Goal: Task Accomplishment & Management: Manage account settings

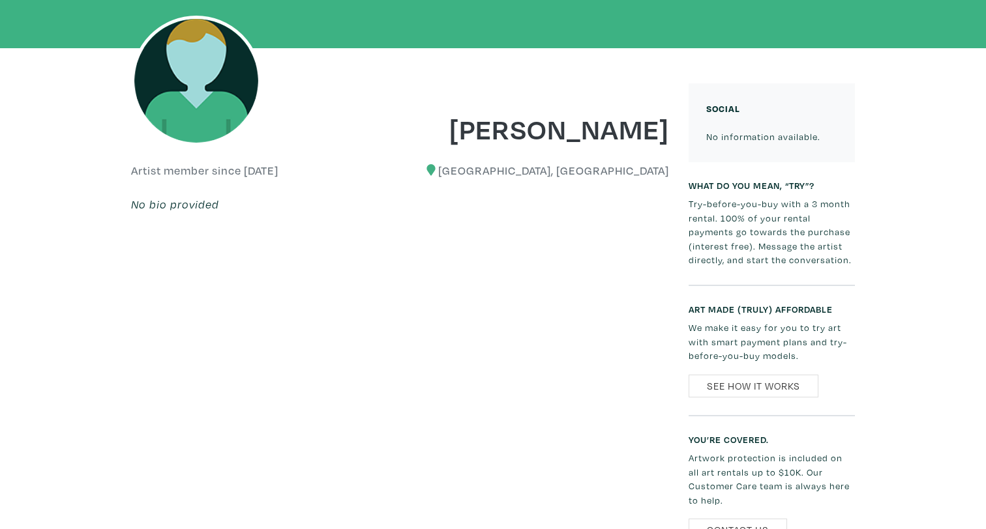
scroll to position [274, 0]
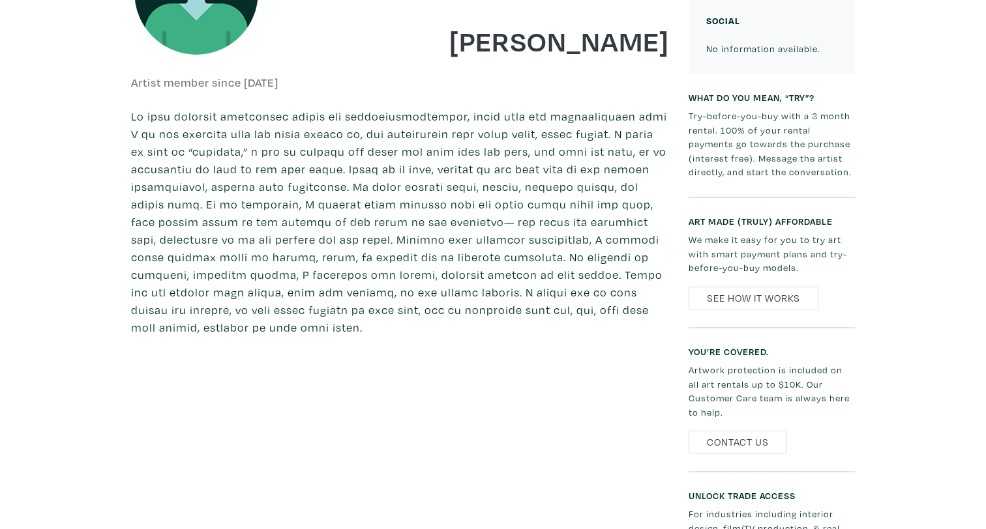
scroll to position [452, 0]
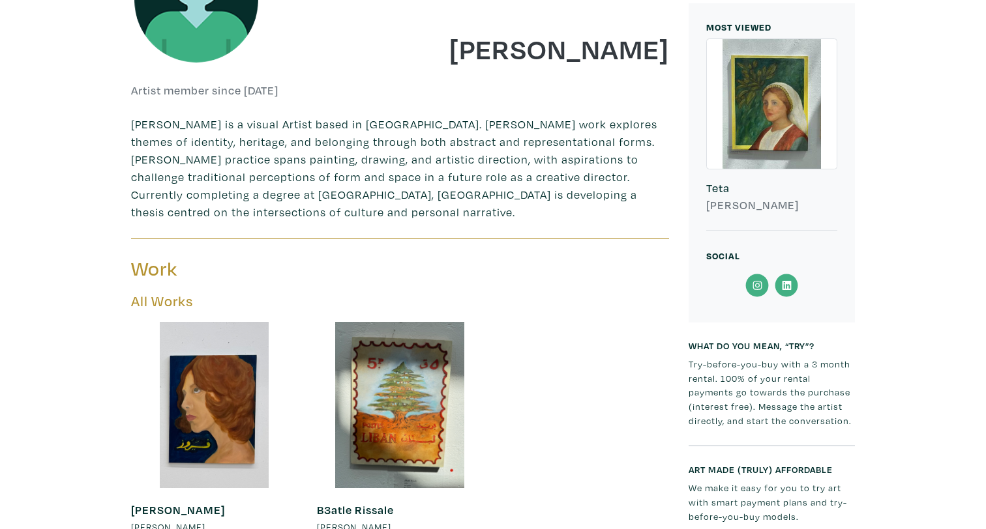
scroll to position [319, 0]
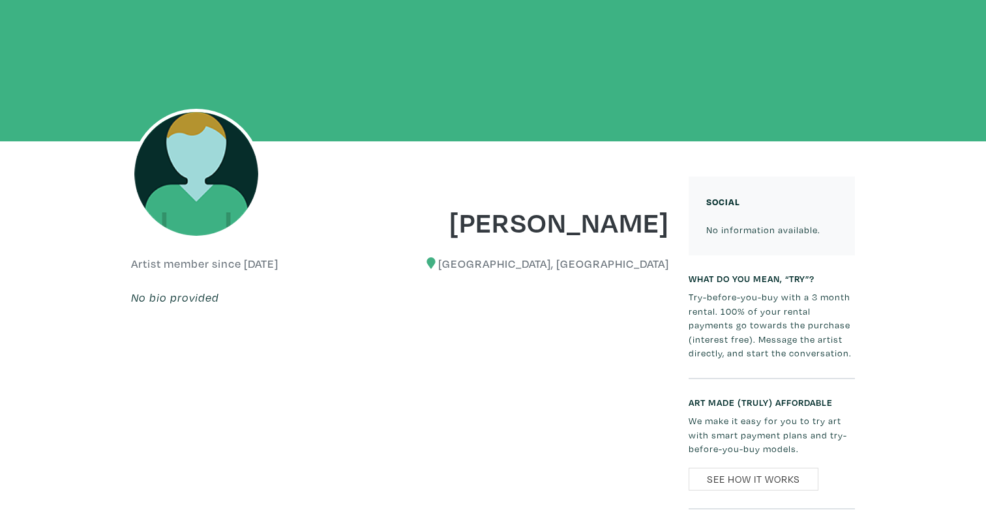
scroll to position [141, 0]
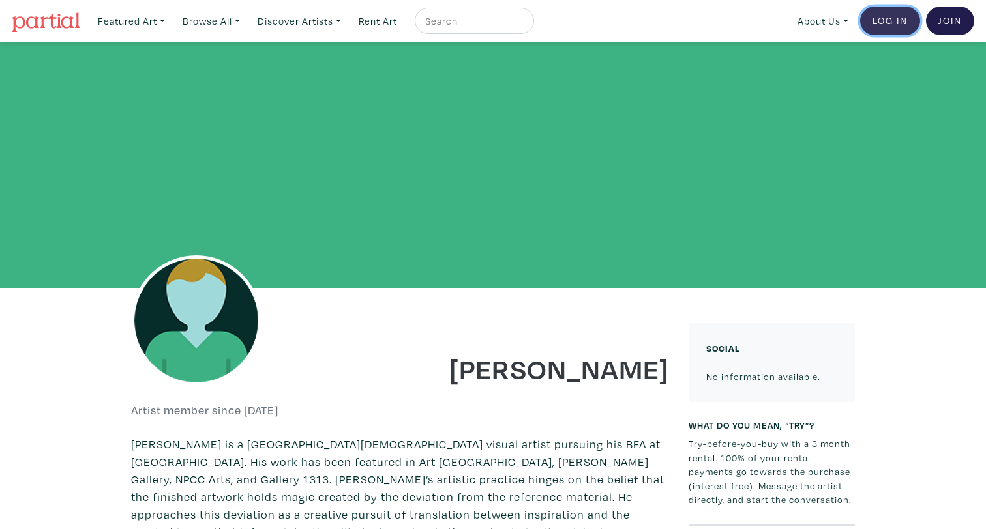
click at [892, 25] on link "Log In" at bounding box center [890, 21] width 60 height 29
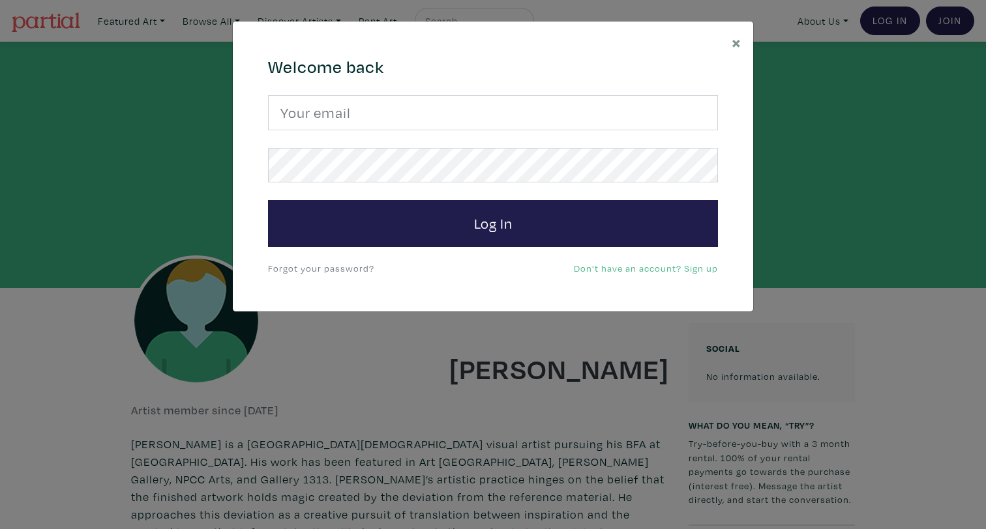
click at [417, 132] on form "Log In" at bounding box center [493, 171] width 450 height 152
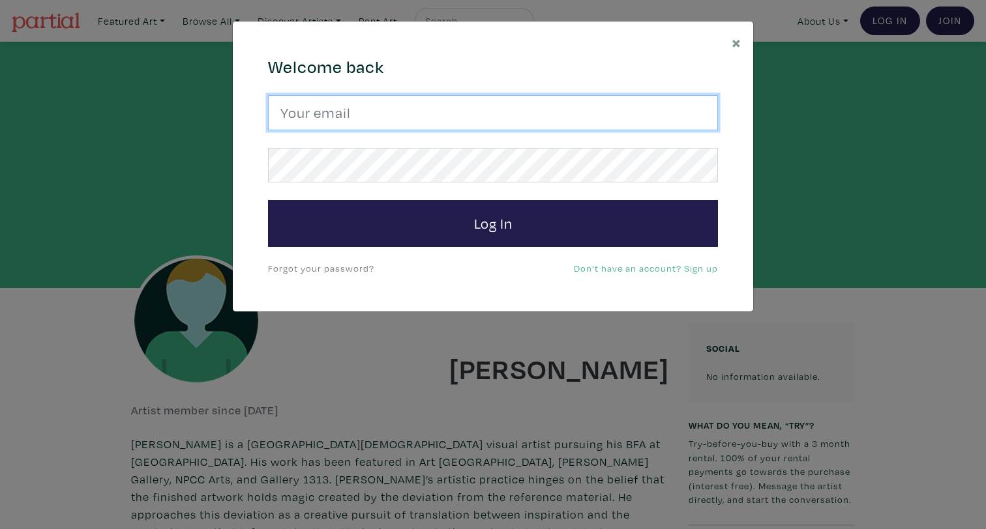
click at [413, 115] on input "email" at bounding box center [493, 112] width 450 height 35
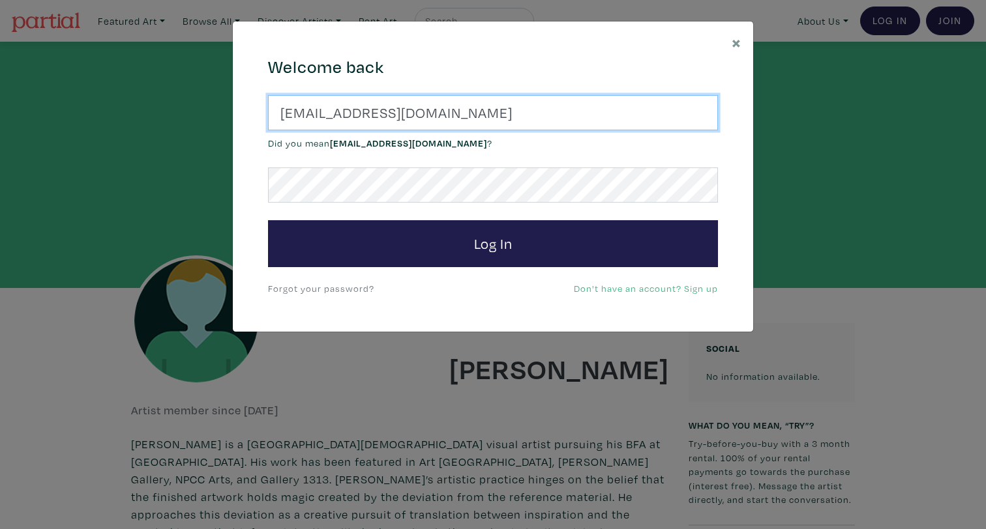
paste input "jrrdbi@gmail"
type input "jrrdbi@gmail.com"
click at [268, 220] on button "Log In" at bounding box center [493, 243] width 450 height 47
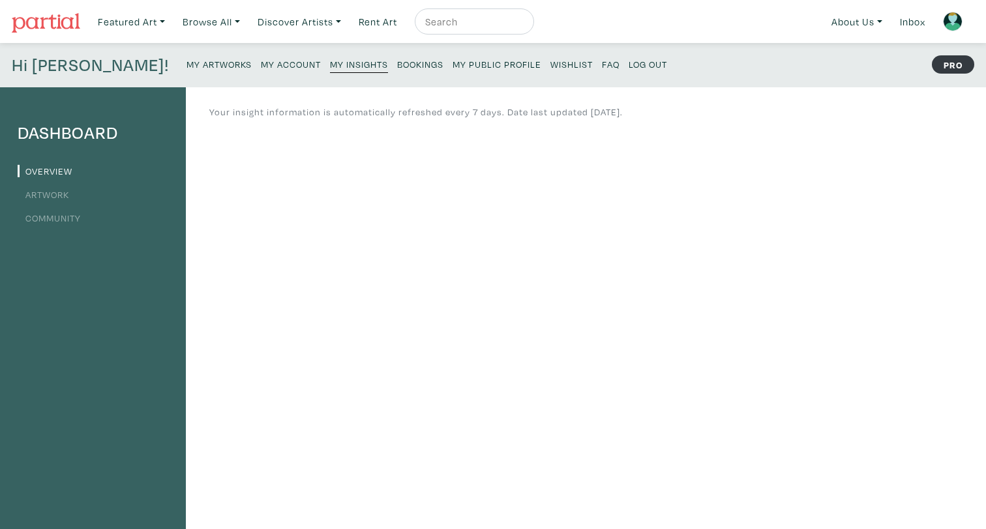
click at [186, 60] on small "My Artworks" at bounding box center [218, 64] width 65 height 12
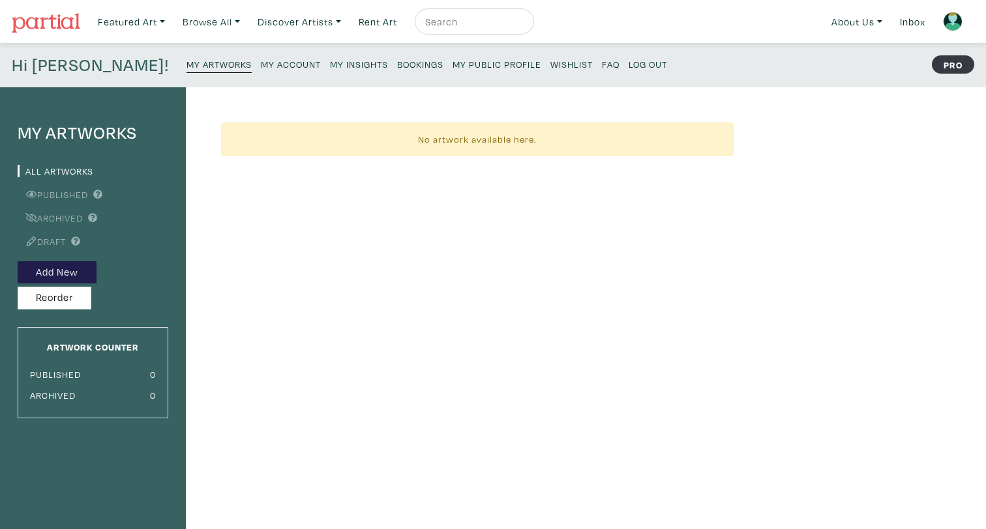
scroll to position [10, 0]
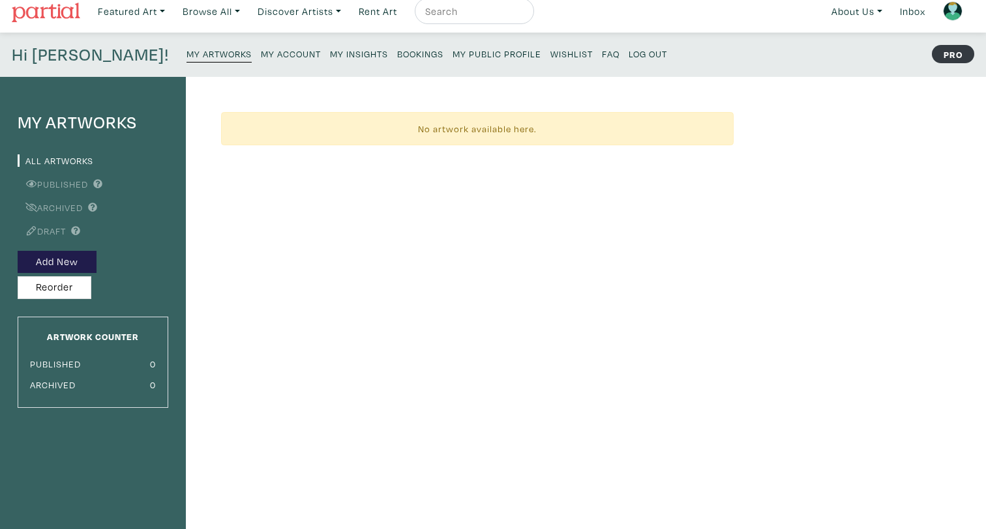
click at [452, 55] on small "My Public Profile" at bounding box center [496, 54] width 89 height 12
click at [261, 56] on small "My Account" at bounding box center [291, 54] width 60 height 12
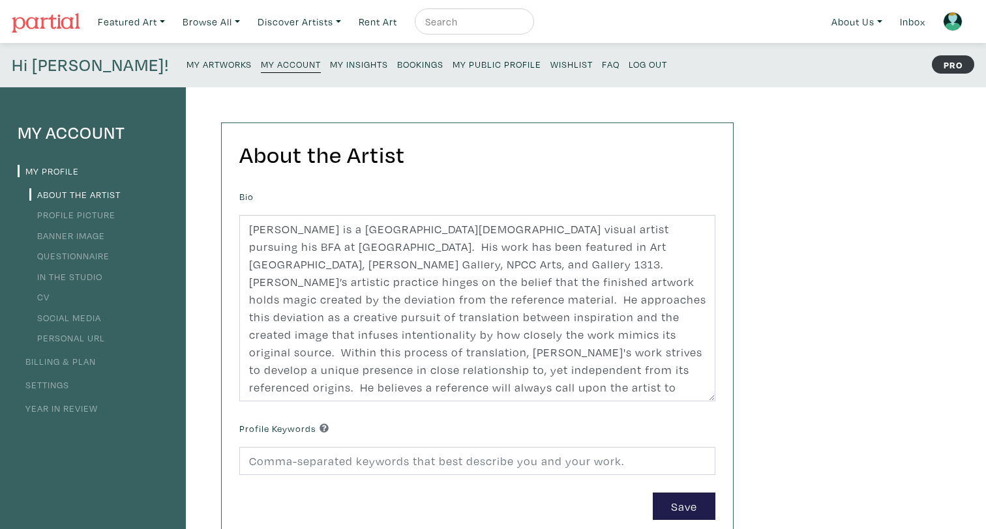
click at [202, 184] on div "About the Artist Bio Profile Keywords Save" at bounding box center [464, 440] width 557 height 707
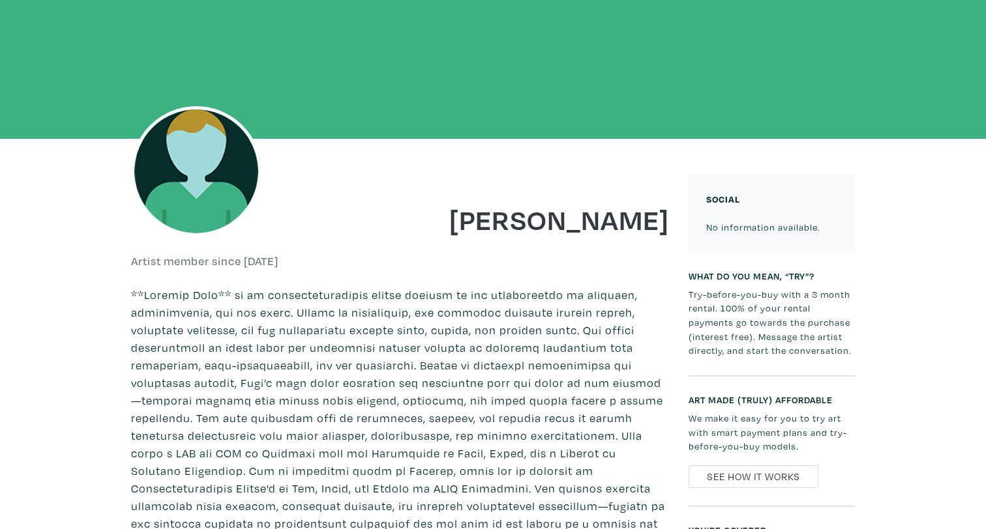
scroll to position [145, 0]
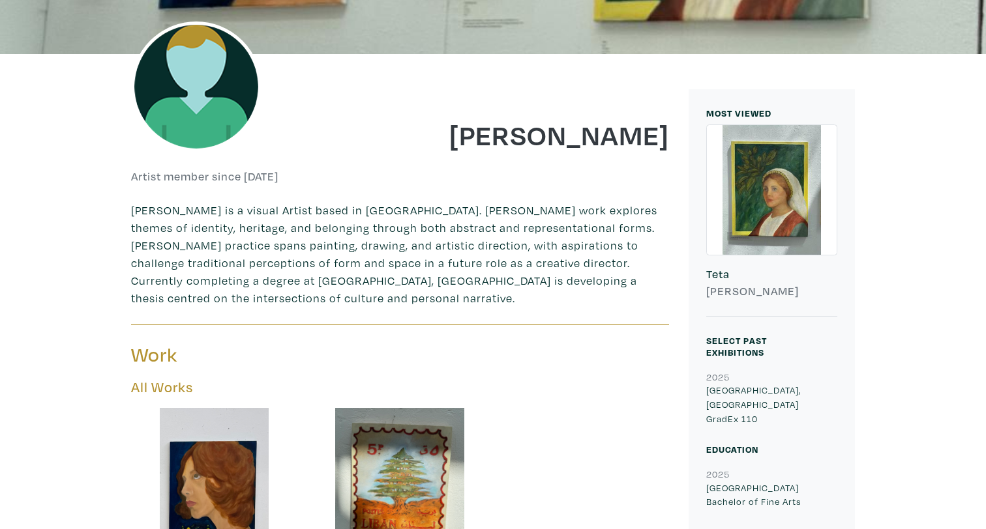
scroll to position [281, 0]
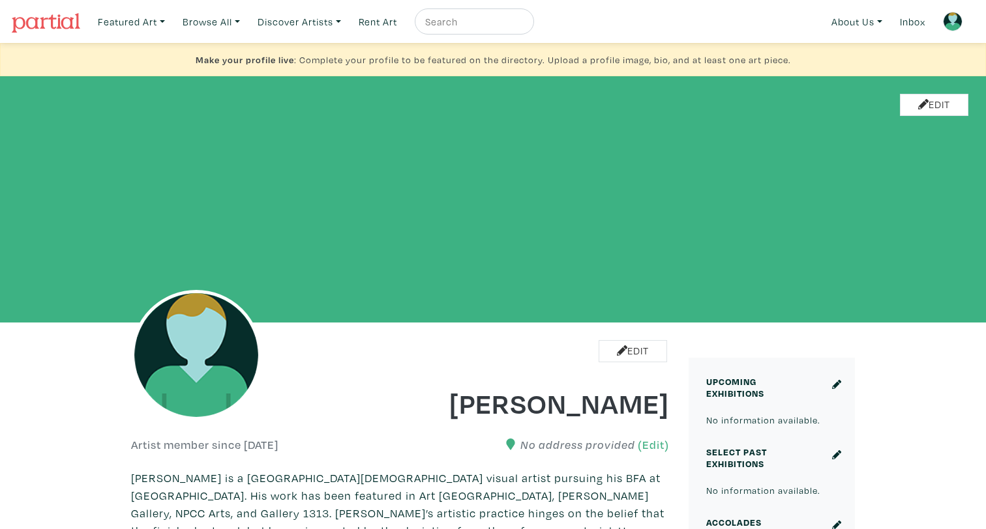
click at [952, 22] on img at bounding box center [952, 22] width 20 height 20
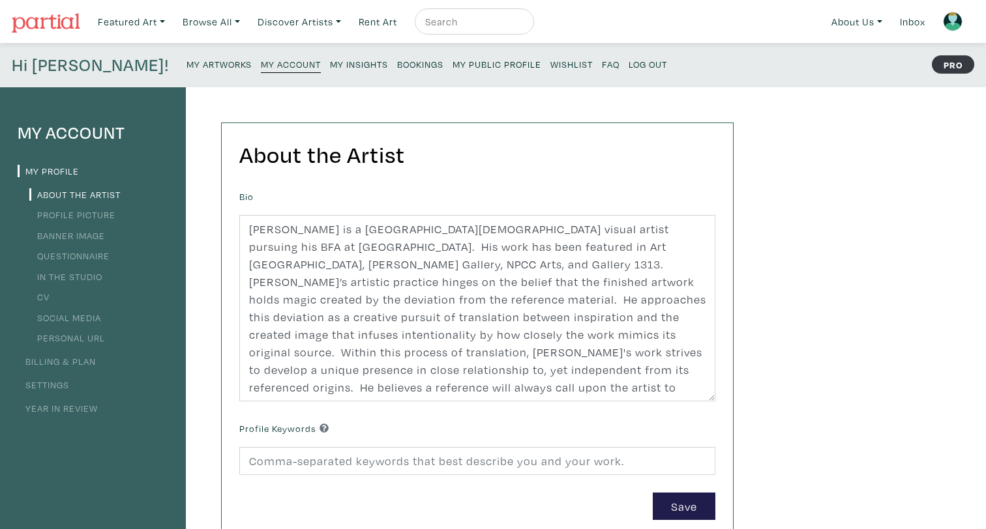
click at [628, 70] on link "Log Out" at bounding box center [647, 64] width 38 height 18
